Goal: Task Accomplishment & Management: Manage account settings

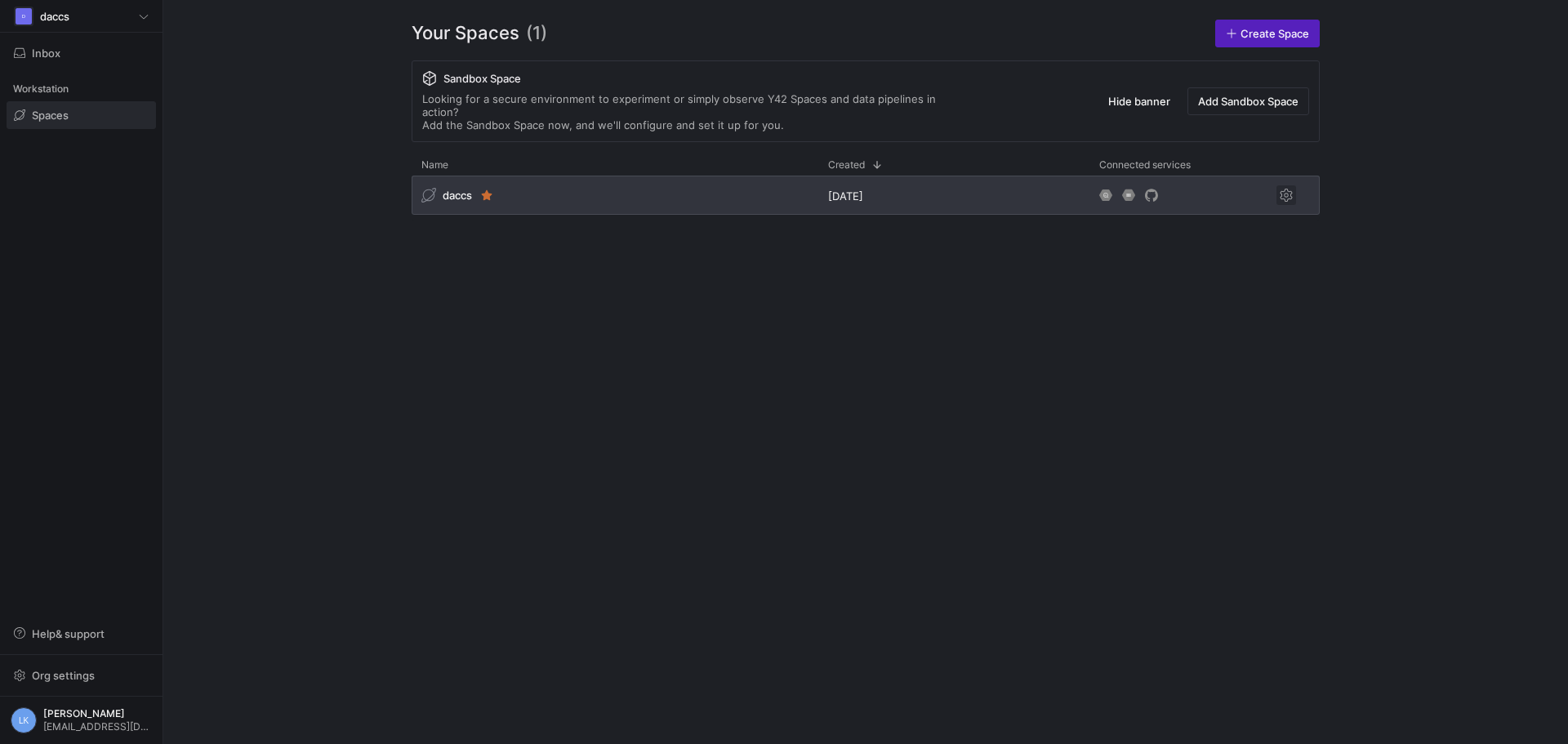
click at [1286, 185] on span "Press SPACE to select this row." at bounding box center [1286, 194] width 20 height 20
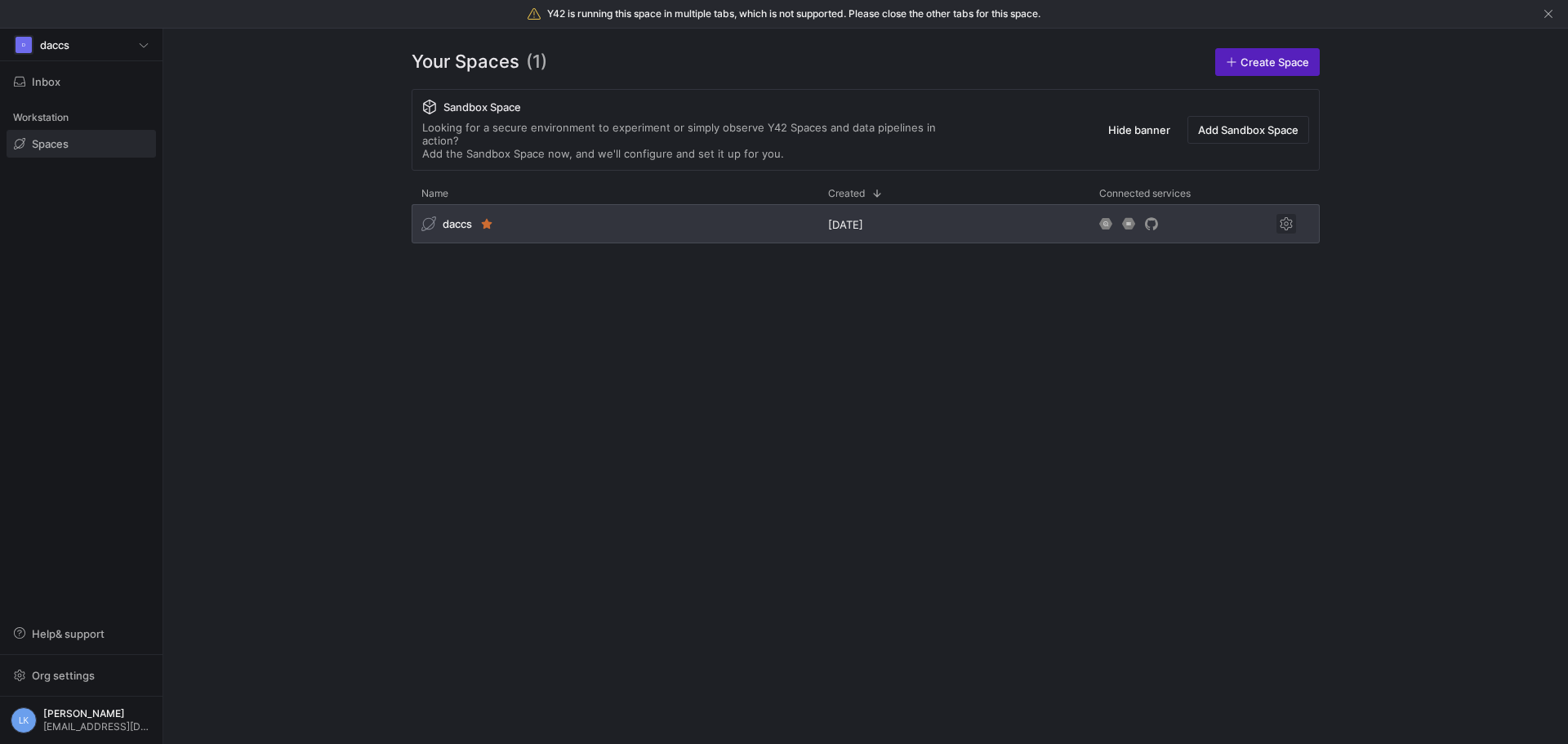
click at [1286, 188] on div at bounding box center [1286, 193] width 49 height 11
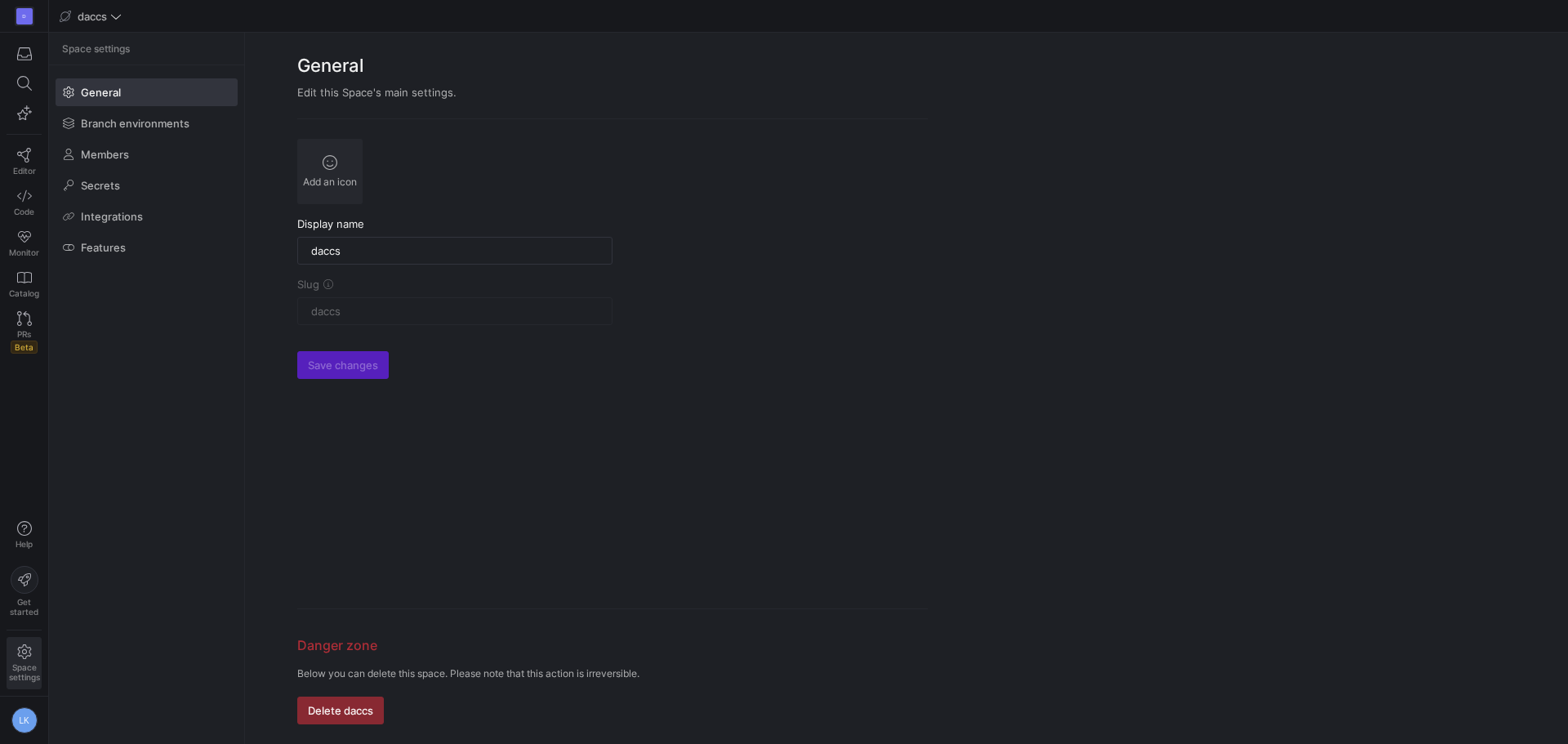
drag, startPoint x: 904, startPoint y: 188, endPoint x: 113, endPoint y: 264, distance: 794.6
click at [120, 426] on y42-org-space-settings-sidebar "Space settings General Branch environments Members Secrets Integrations Features" at bounding box center [146, 388] width 195 height 711
click at [22, 158] on icon at bounding box center [24, 155] width 15 height 15
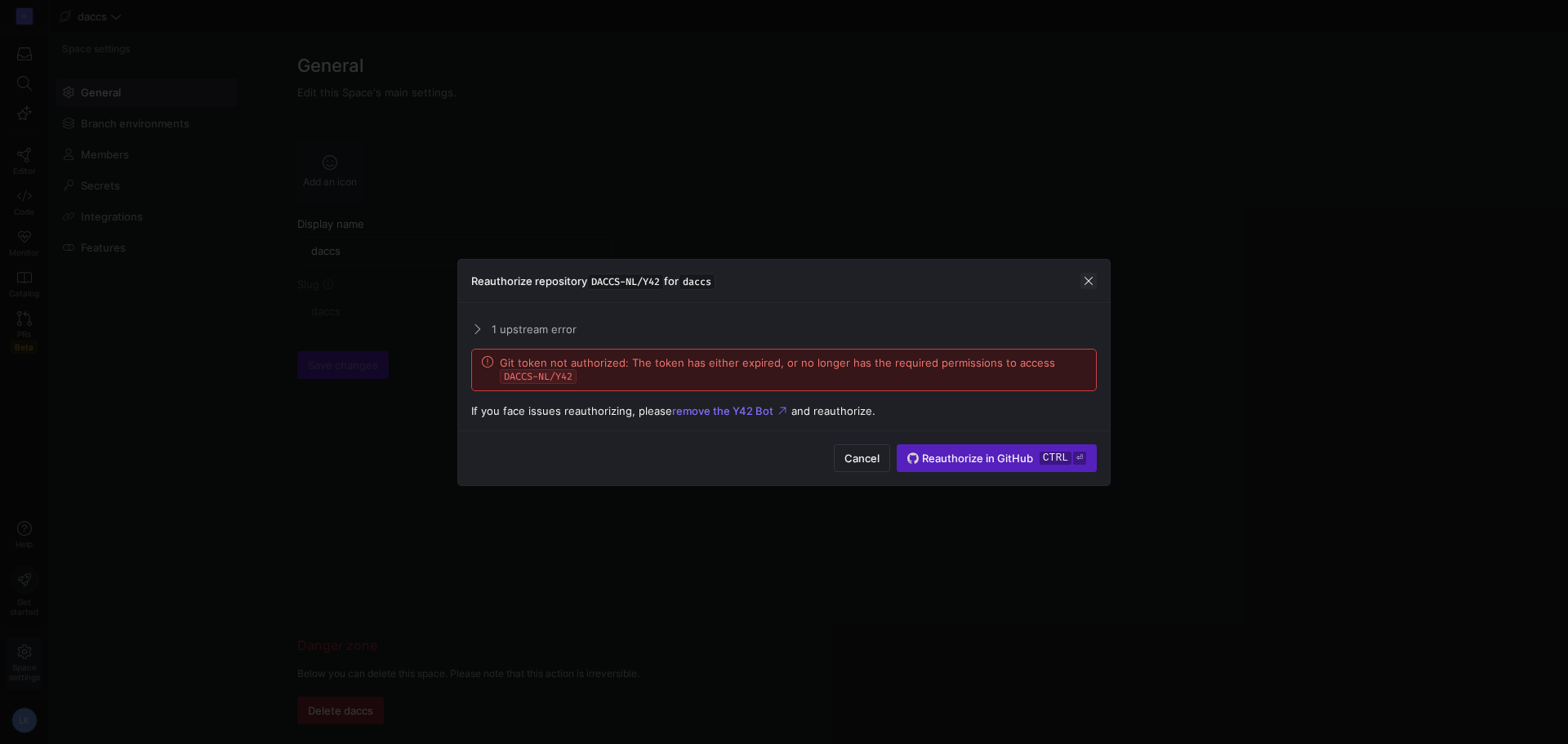
click at [1085, 280] on span "button" at bounding box center [1088, 280] width 16 height 16
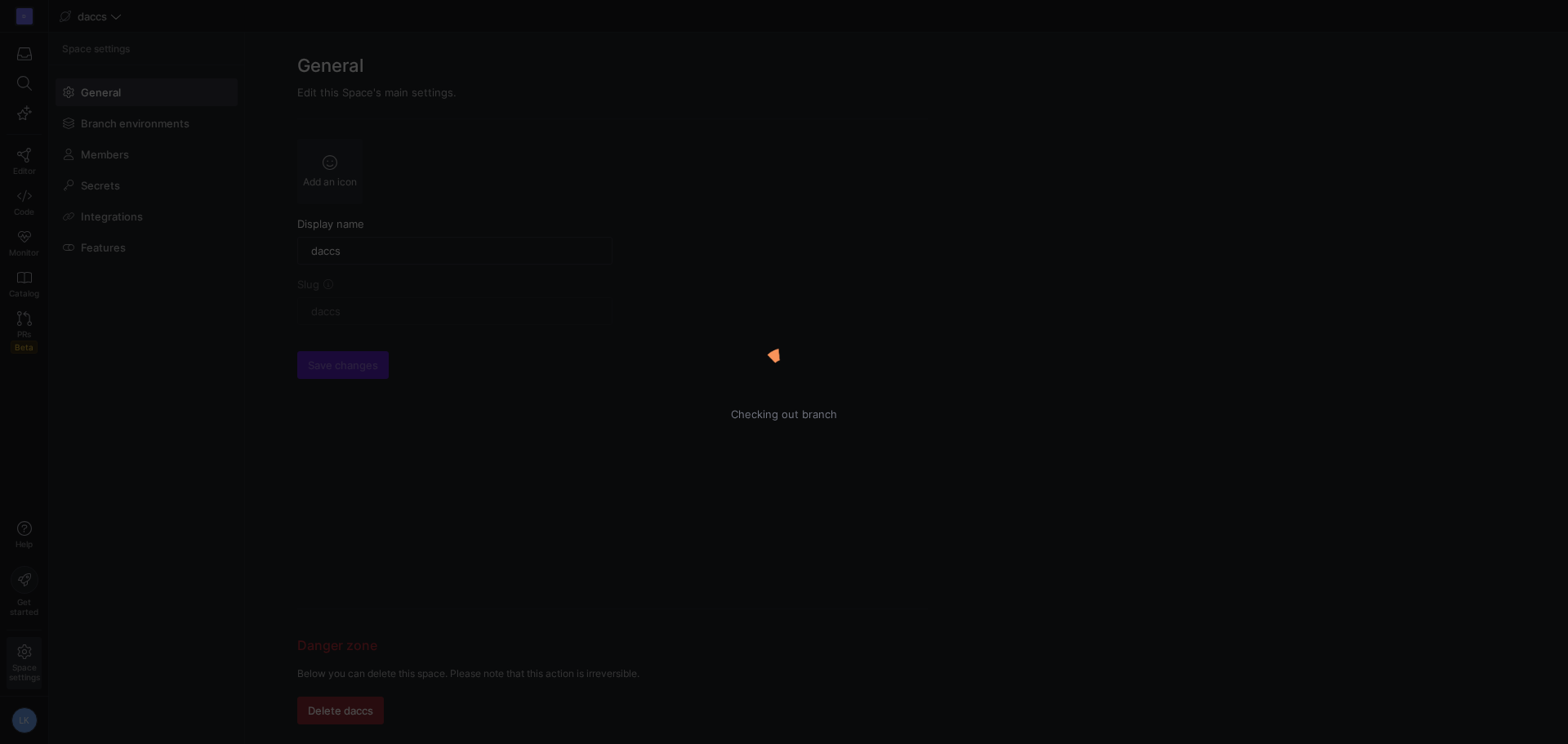
click at [123, 353] on div "Checking out branch" at bounding box center [784, 372] width 1568 height 57
click at [904, 366] on div "Checking out branch" at bounding box center [784, 372] width 1568 height 57
click at [771, 369] on img at bounding box center [783, 372] width 57 height 57
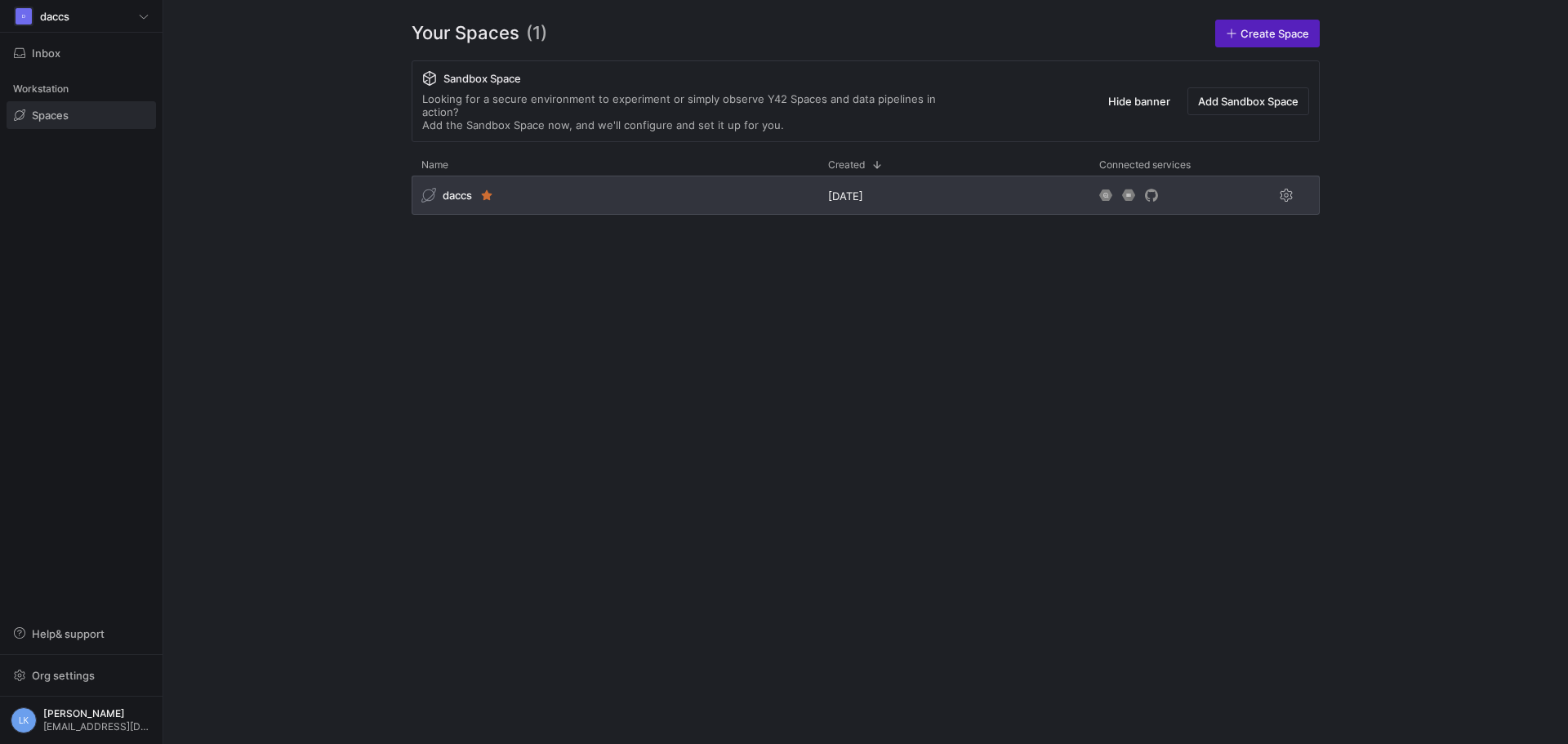
click at [458, 189] on span "daccs" at bounding box center [457, 195] width 29 height 13
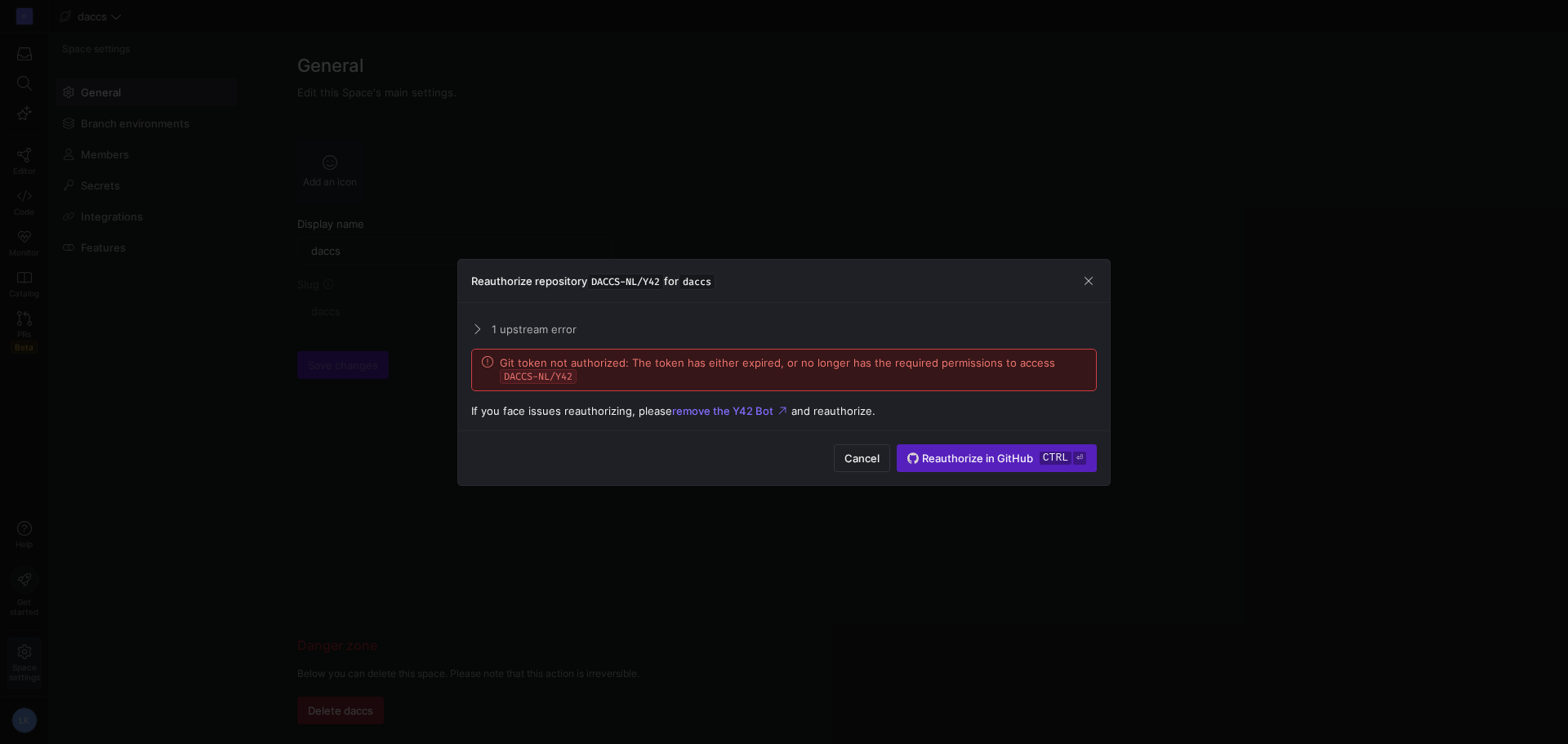
click at [472, 322] on mat-expansion-panel-header "1 upstream error" at bounding box center [783, 329] width 625 height 26
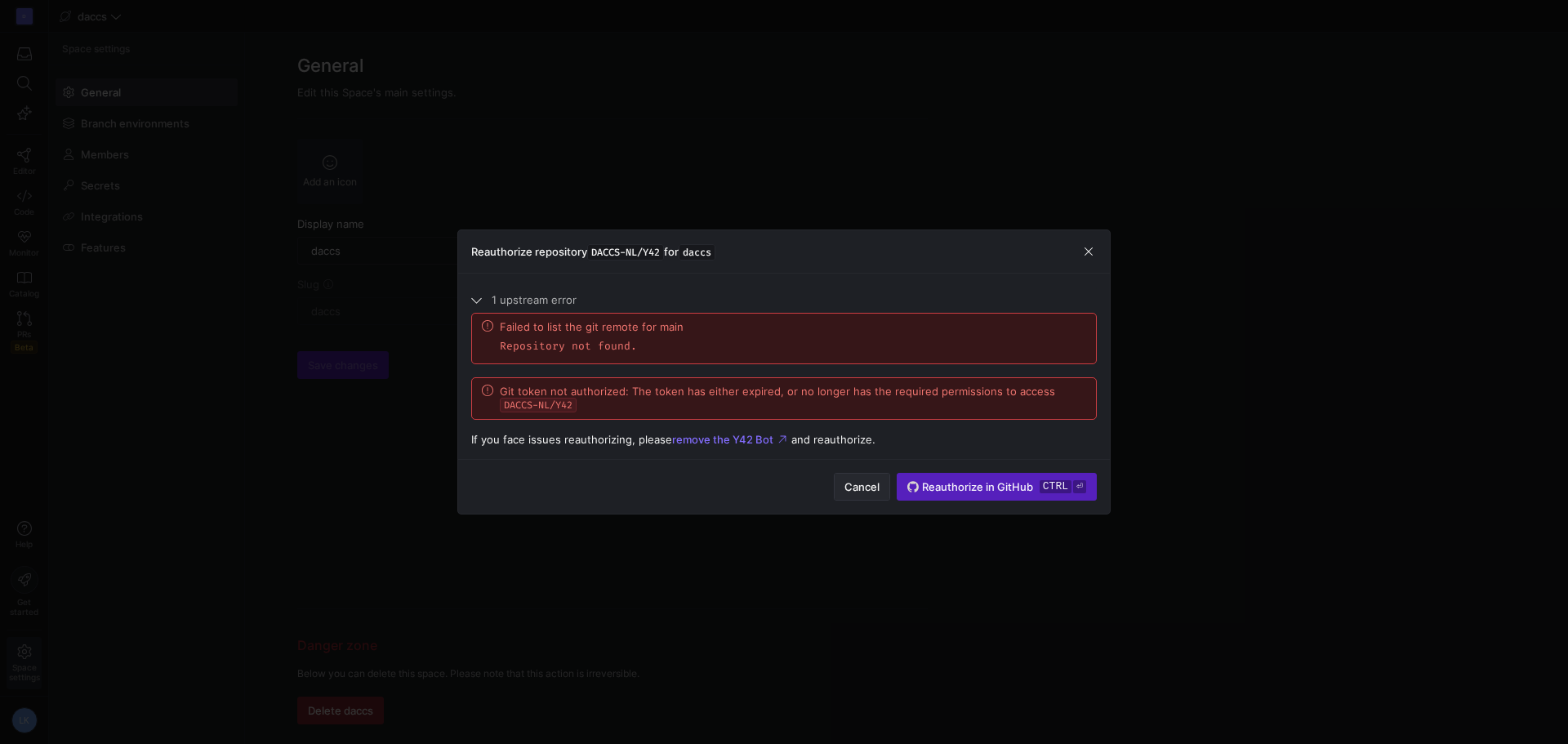
click at [858, 489] on span "Cancel" at bounding box center [862, 487] width 36 height 13
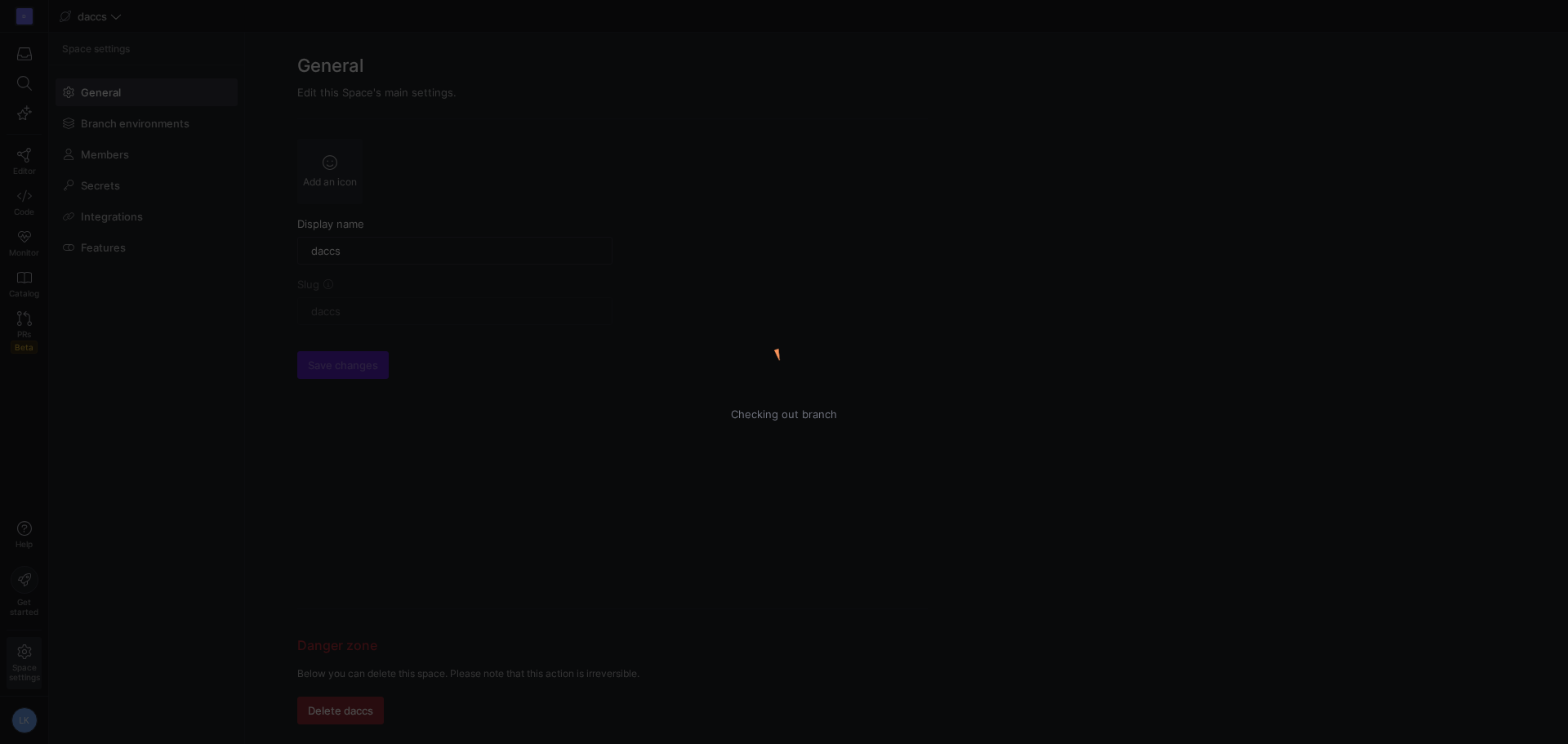
click at [148, 418] on div "Checking out branch" at bounding box center [784, 372] width 1568 height 744
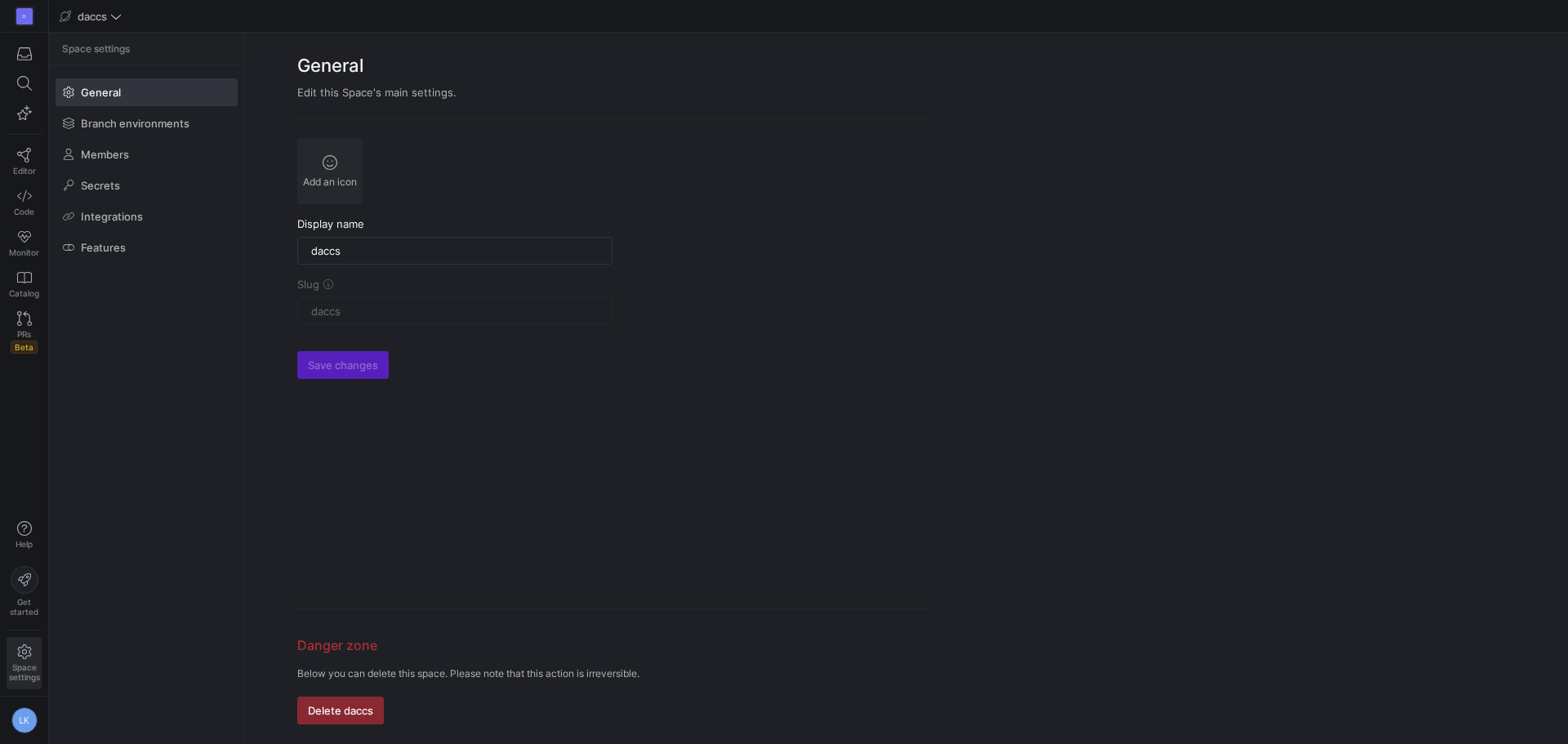
click at [880, 353] on div "Save changes" at bounding box center [612, 365] width 631 height 28
click at [119, 98] on span "General" at bounding box center [101, 93] width 40 height 13
click at [114, 122] on span "Branch environments" at bounding box center [135, 123] width 108 height 13
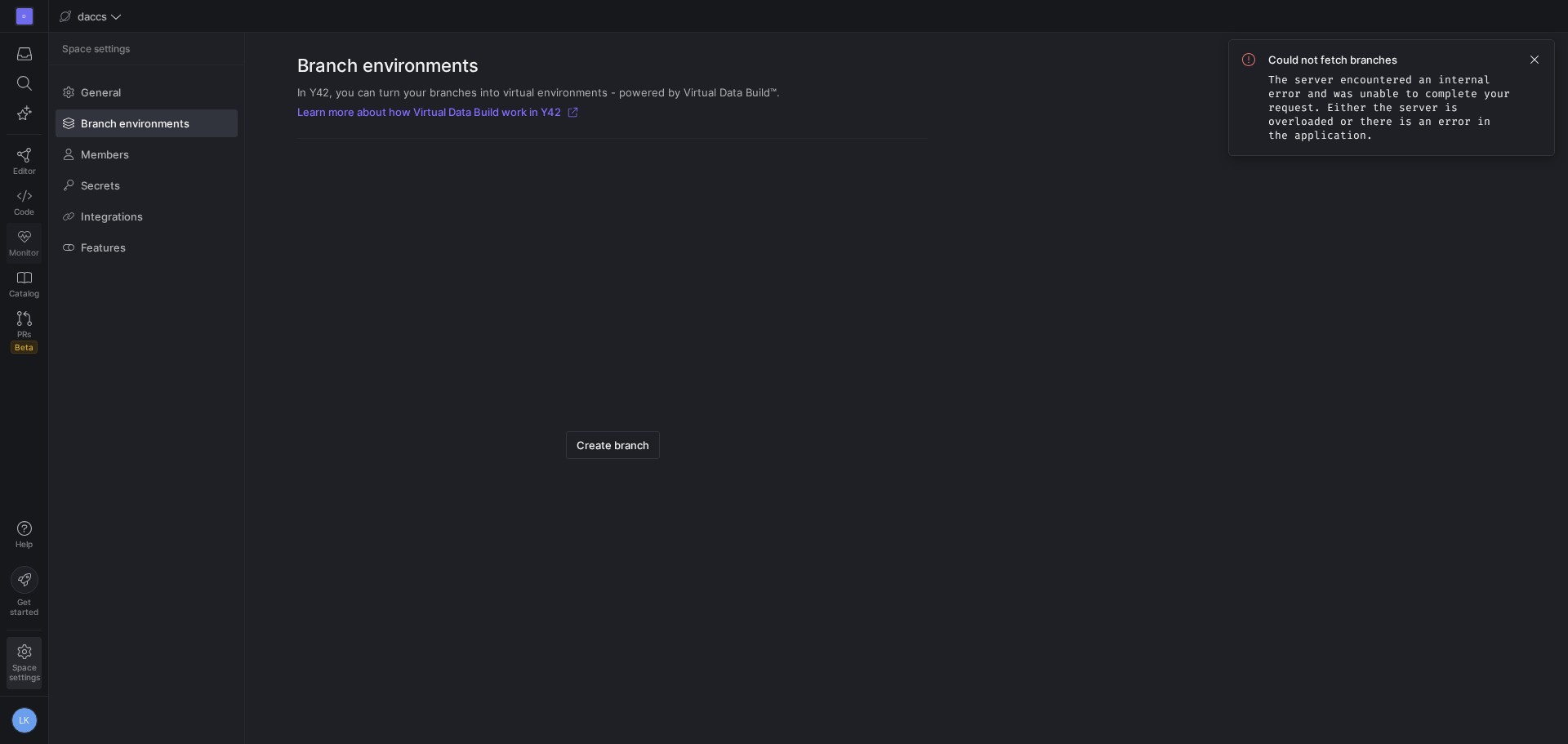
click at [23, 230] on icon at bounding box center [24, 237] width 15 height 15
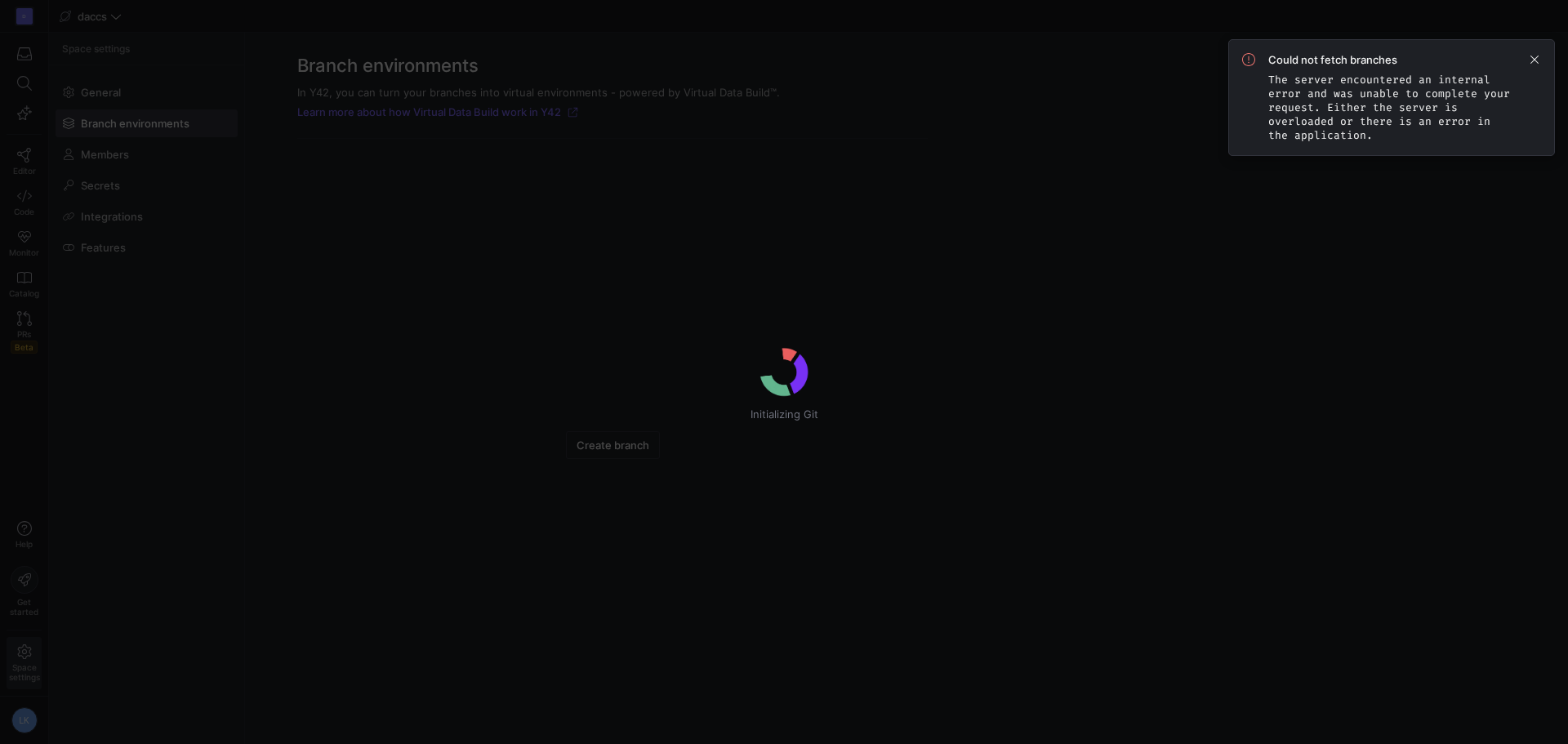
click at [548, 112] on div "Initializing Git" at bounding box center [784, 372] width 1568 height 744
click at [1538, 61] on span at bounding box center [1534, 59] width 20 height 20
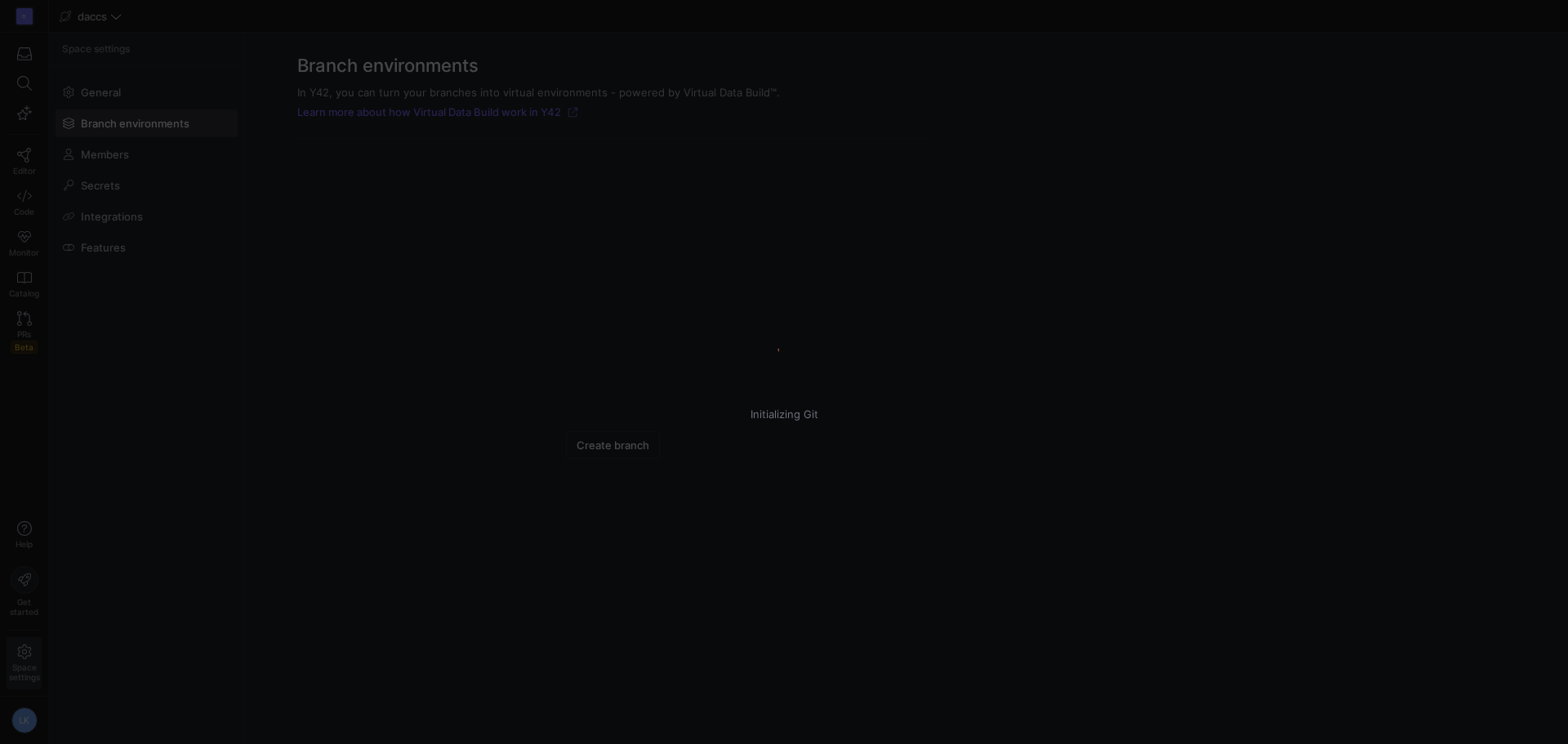
drag, startPoint x: 1522, startPoint y: 1, endPoint x: 961, endPoint y: 345, distance: 658.1
click at [960, 345] on div "Initializing Git" at bounding box center [784, 372] width 1568 height 57
click at [187, 558] on div "Initializing Git" at bounding box center [784, 372] width 1568 height 744
click at [139, 136] on div "Initializing Git" at bounding box center [784, 372] width 1568 height 744
click at [356, 241] on div "Initializing Git" at bounding box center [784, 372] width 1568 height 744
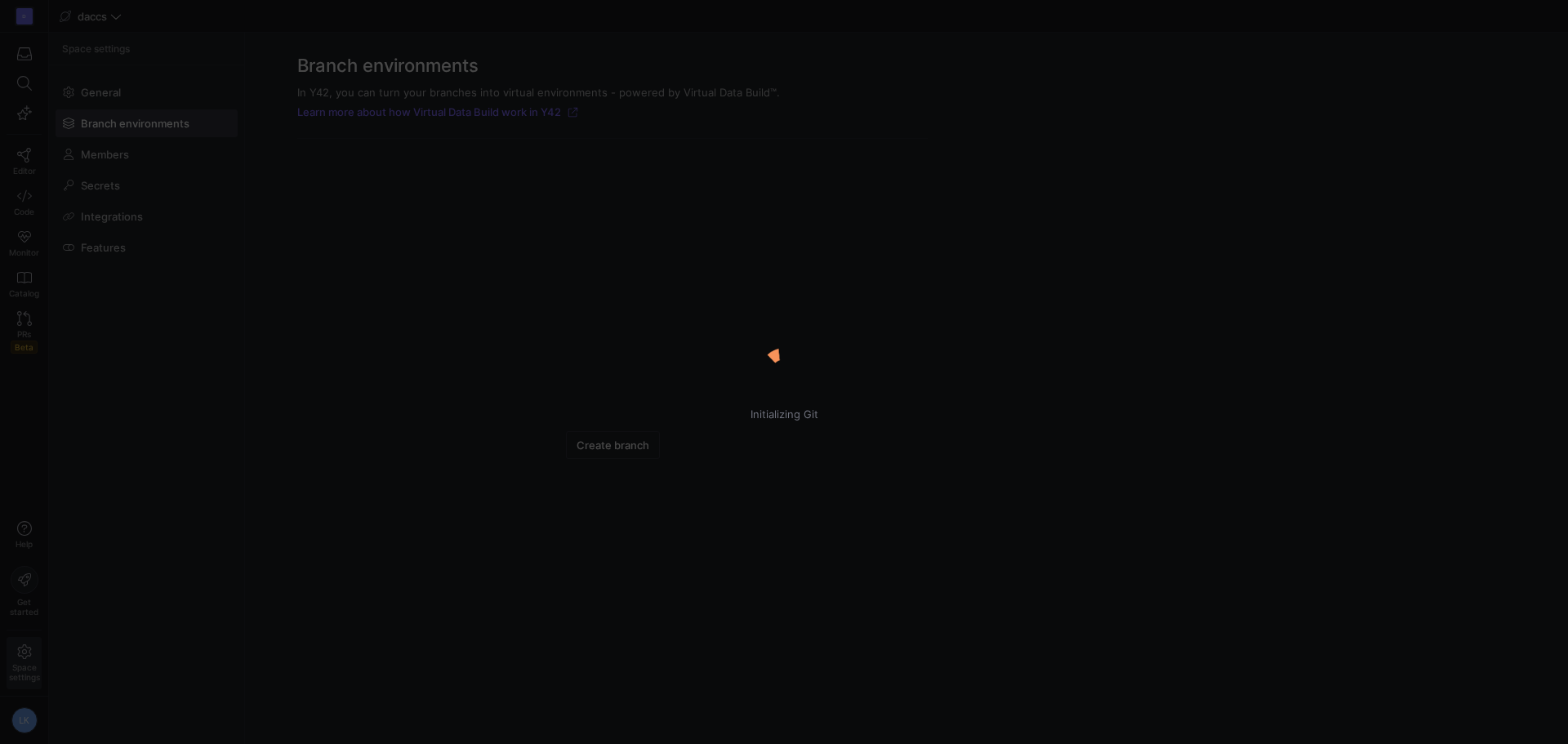
click at [352, 240] on div "Initializing Git" at bounding box center [784, 372] width 1568 height 744
click at [198, 292] on div "Initializing Git" at bounding box center [784, 372] width 1568 height 744
